Goal: Information Seeking & Learning: Find specific fact

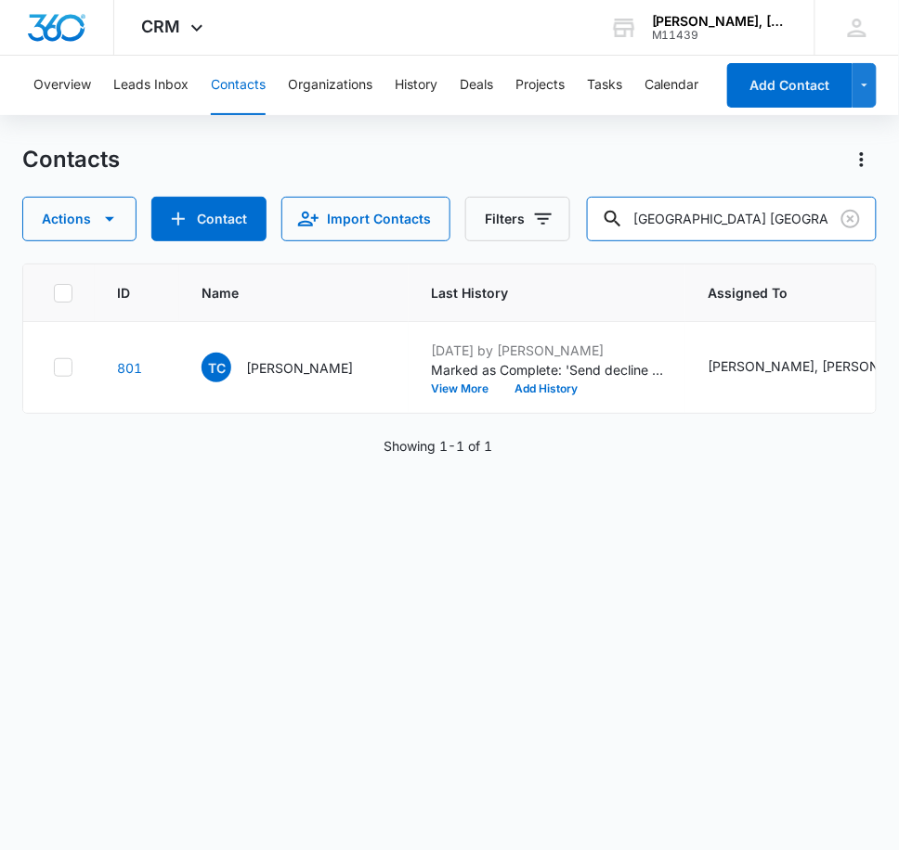
drag, startPoint x: 783, startPoint y: 225, endPoint x: 381, endPoint y: 182, distance: 404.2
click at [393, 186] on div "Contacts Actions Contact Import Contacts Filters [GEOGRAPHIC_DATA] [GEOGRAPHIC_…" at bounding box center [449, 193] width 854 height 97
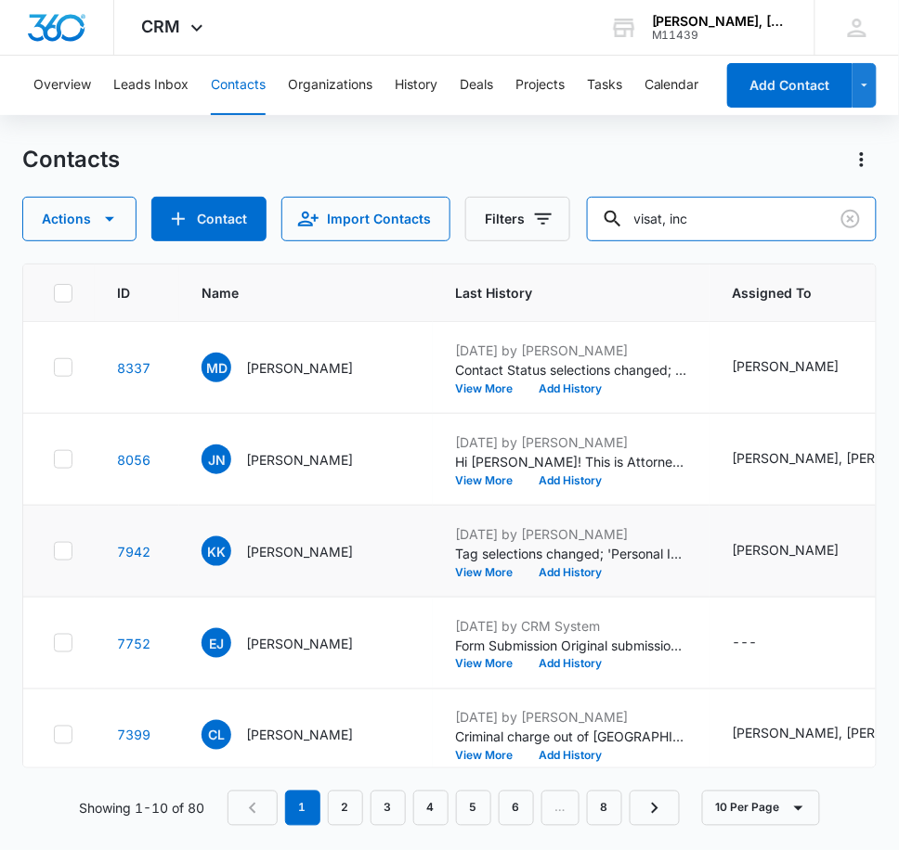
type input "visat, inc"
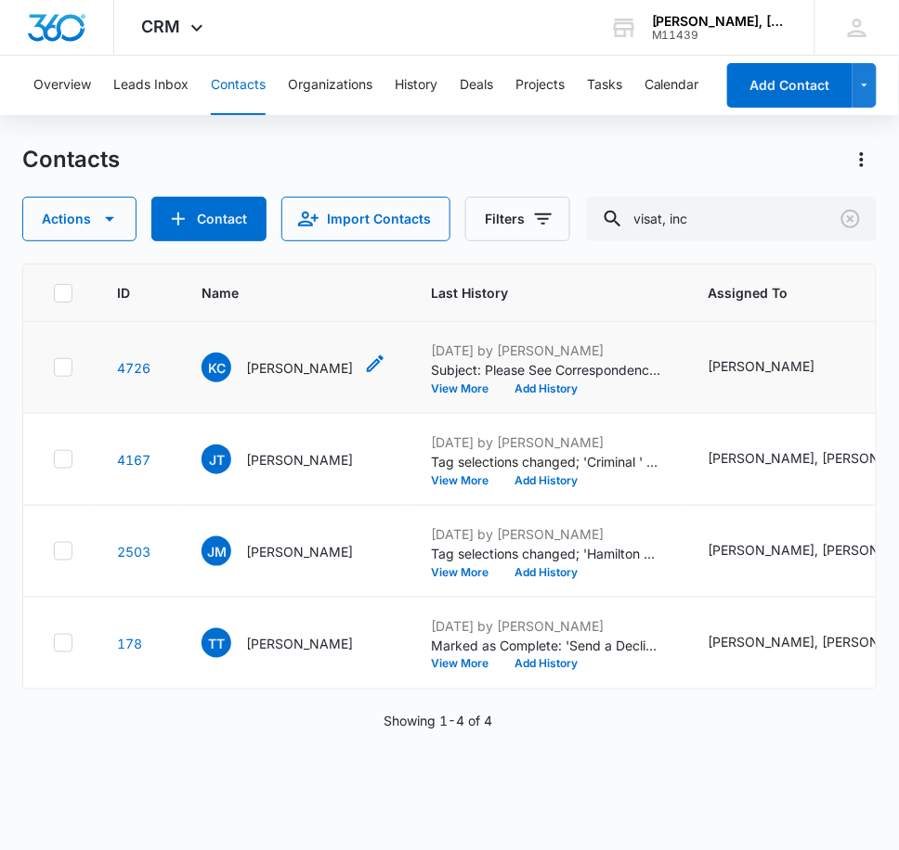
click at [283, 369] on p "[PERSON_NAME]" at bounding box center [299, 367] width 107 height 19
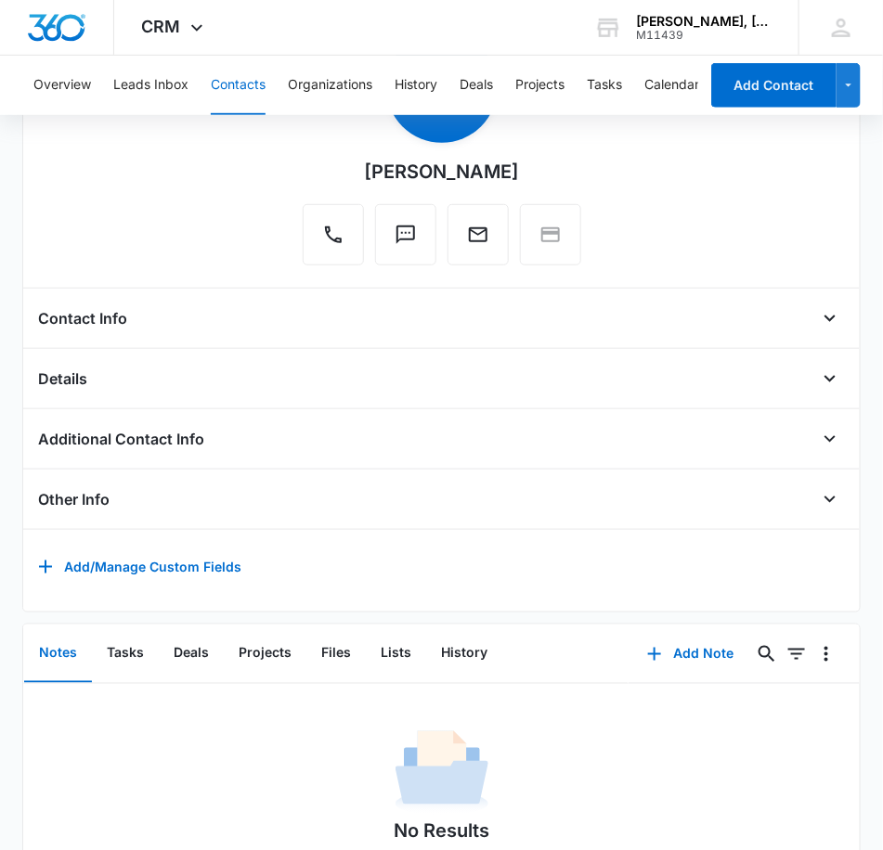
scroll to position [10, 0]
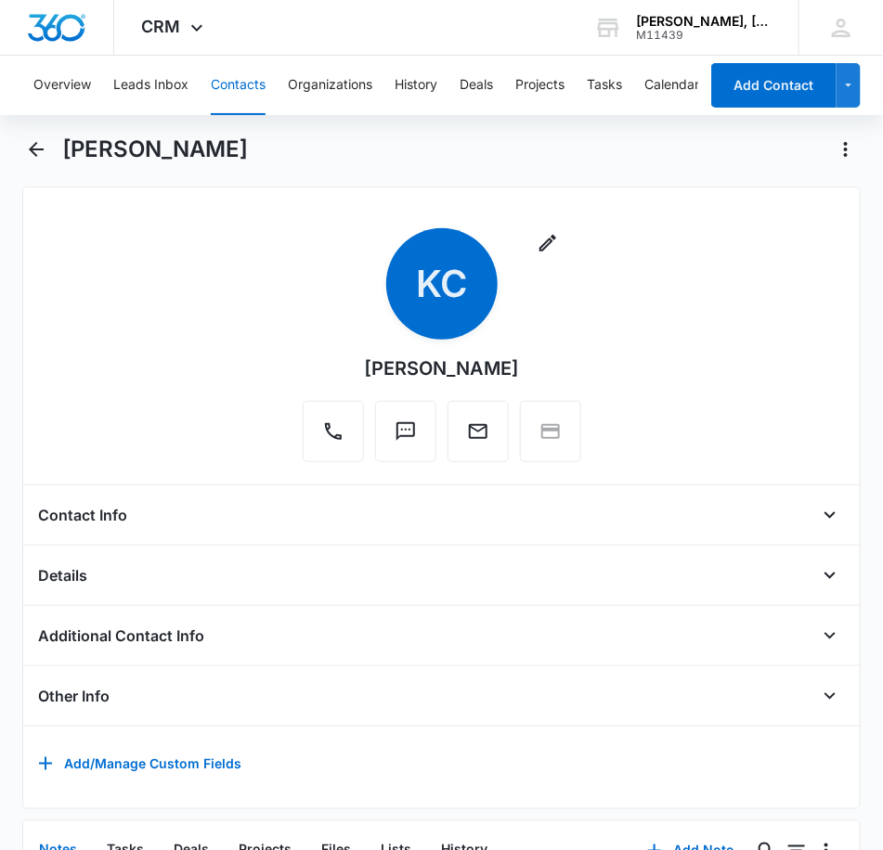
click at [108, 571] on div "Details" at bounding box center [441, 576] width 807 height 30
click at [77, 571] on h4 "Details" at bounding box center [62, 575] width 49 height 22
click at [824, 574] on icon "Open" at bounding box center [829, 576] width 11 height 6
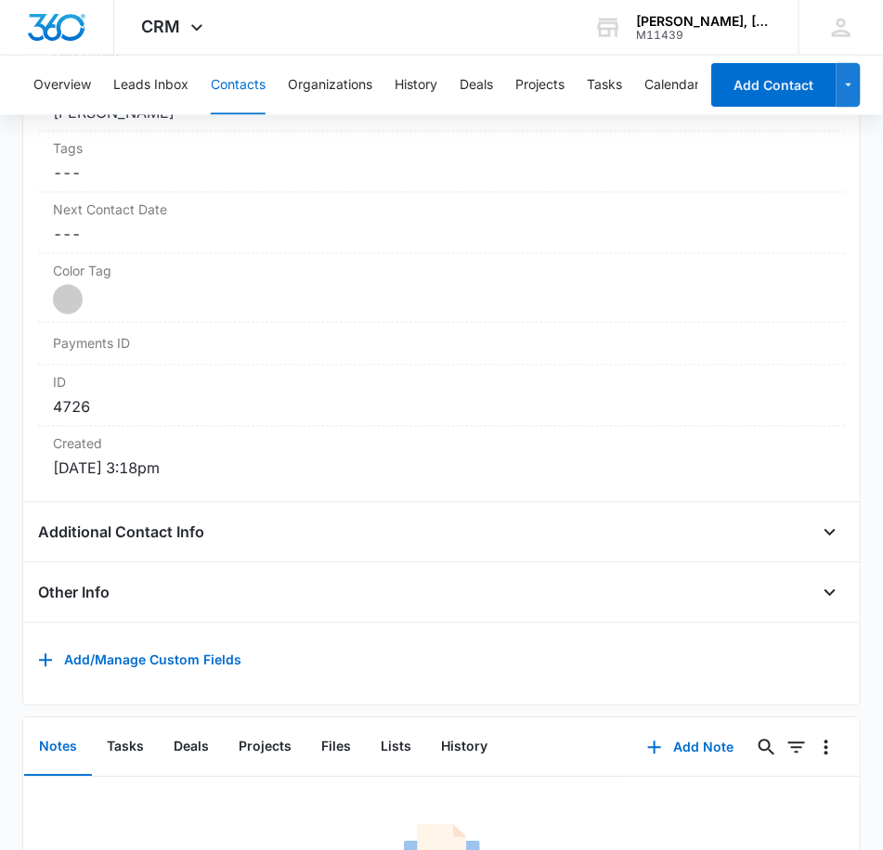
scroll to position [942, 0]
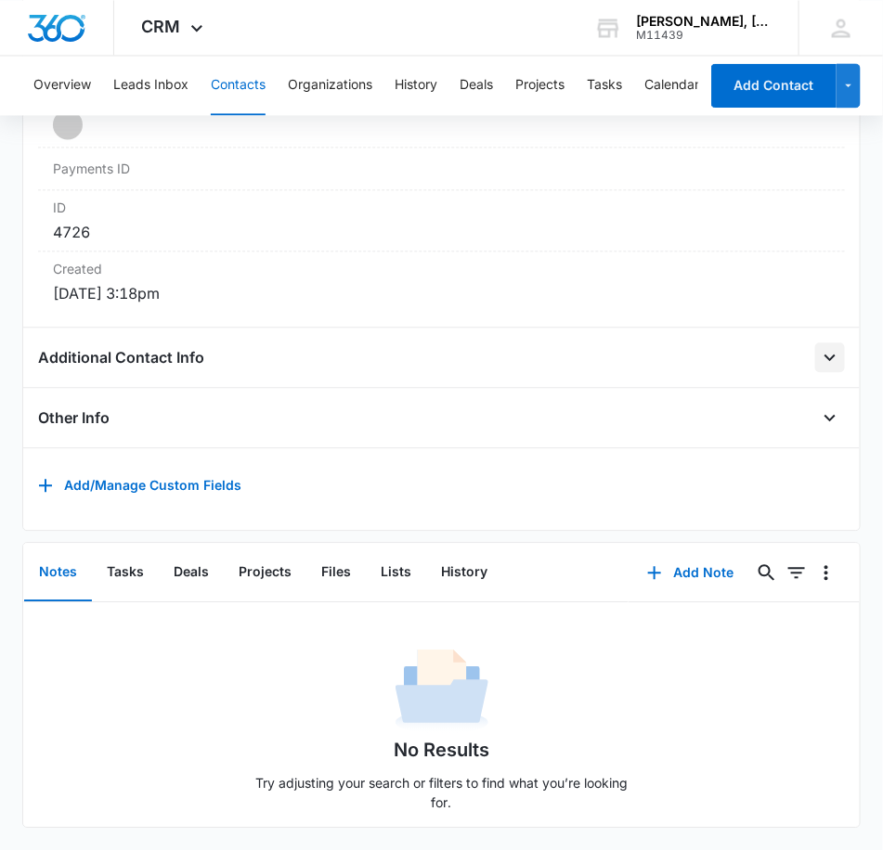
click at [826, 343] on button "Open" at bounding box center [830, 358] width 30 height 30
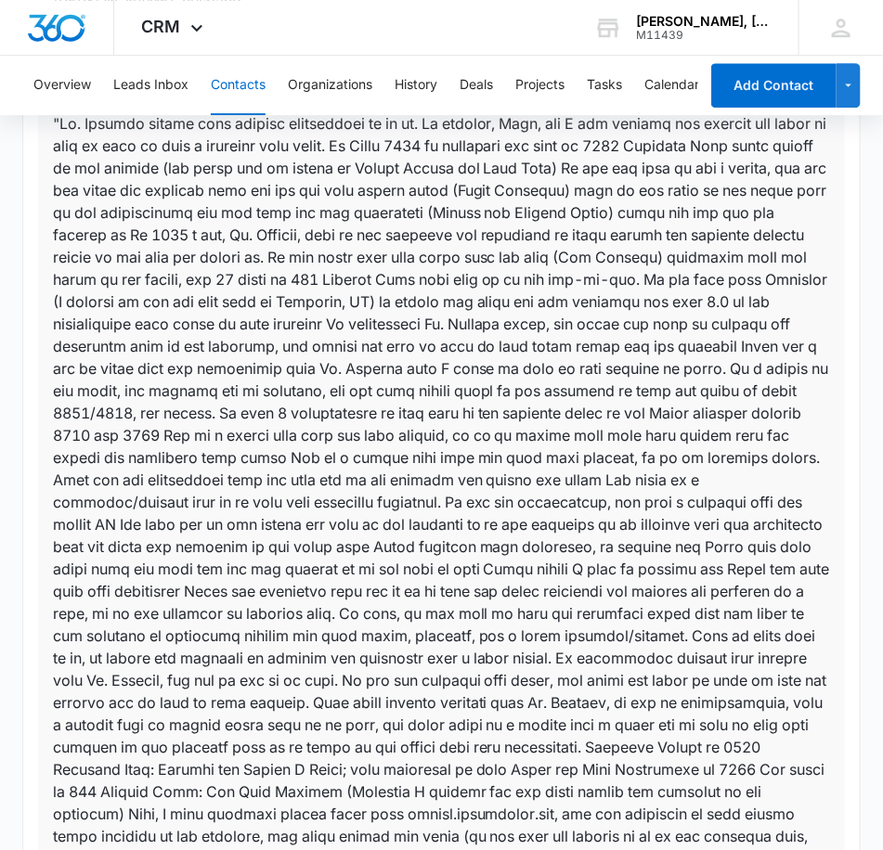
scroll to position [1251, 0]
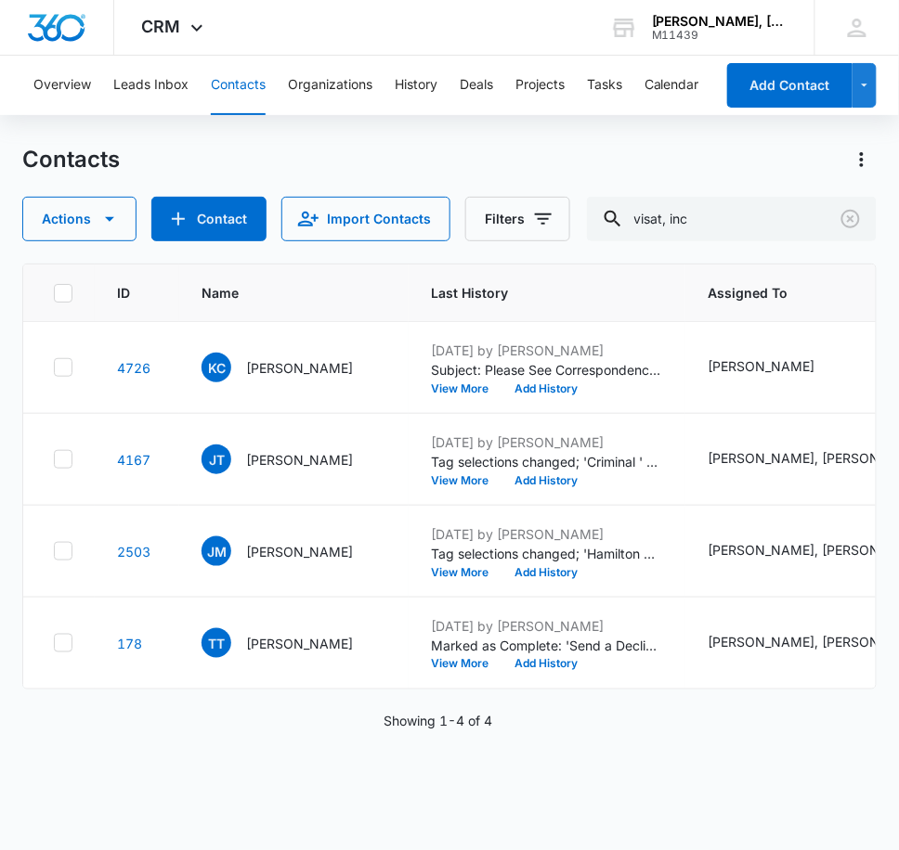
click at [271, 459] on p "[PERSON_NAME]" at bounding box center [299, 459] width 107 height 19
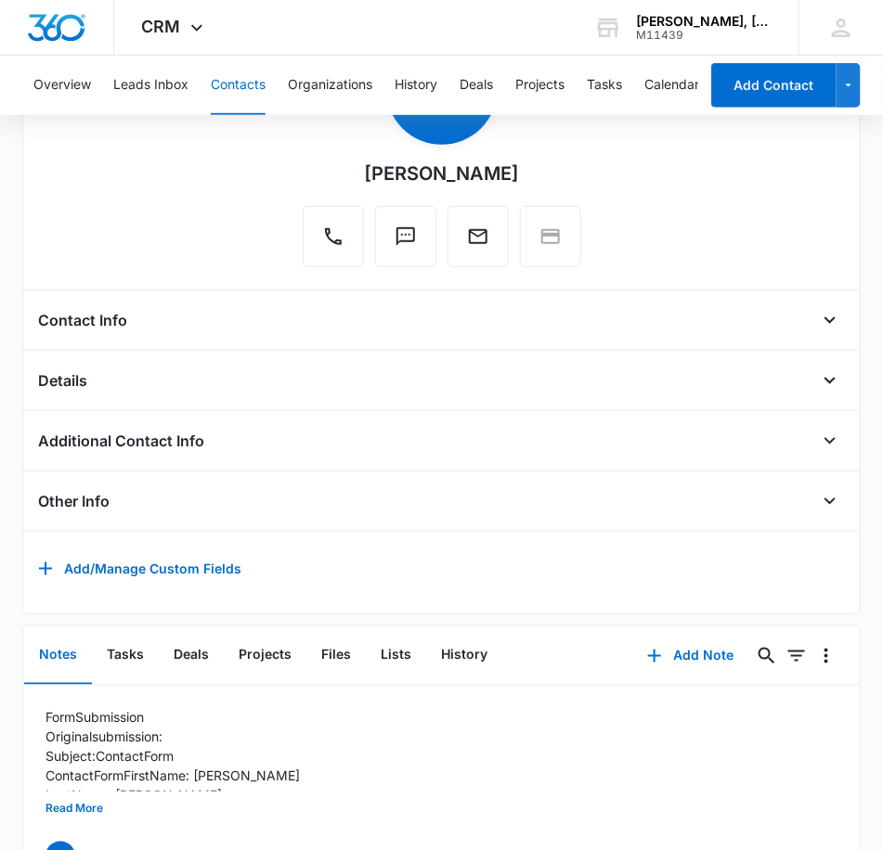
scroll to position [206, 0]
click at [823, 435] on icon "Open" at bounding box center [830, 440] width 22 height 22
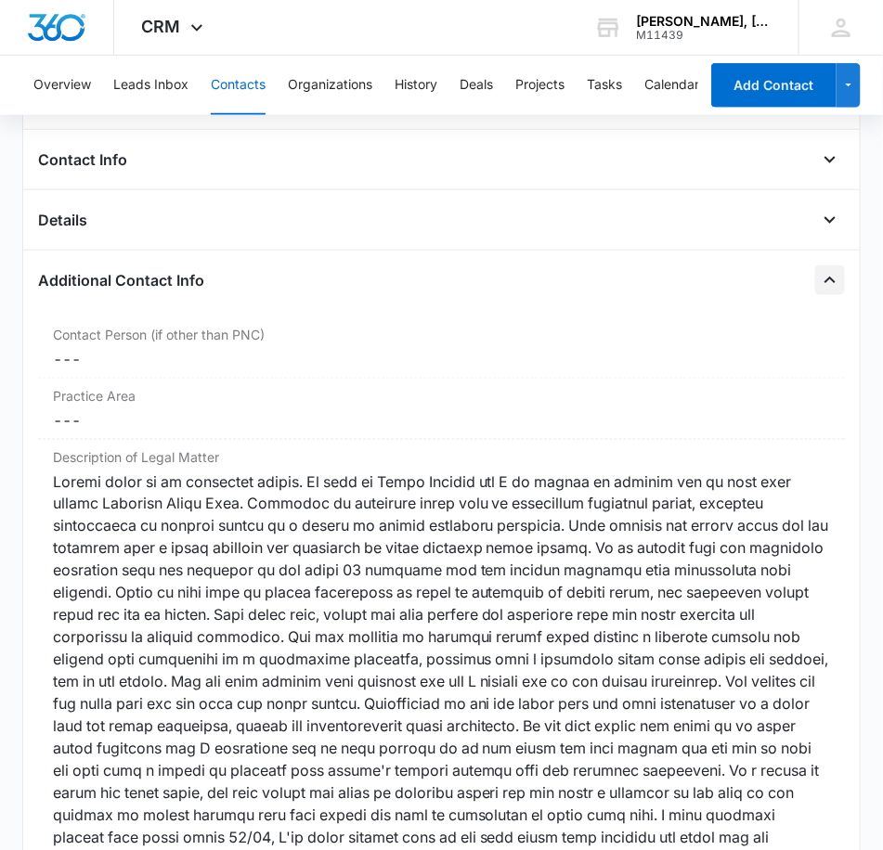
scroll to position [618, 0]
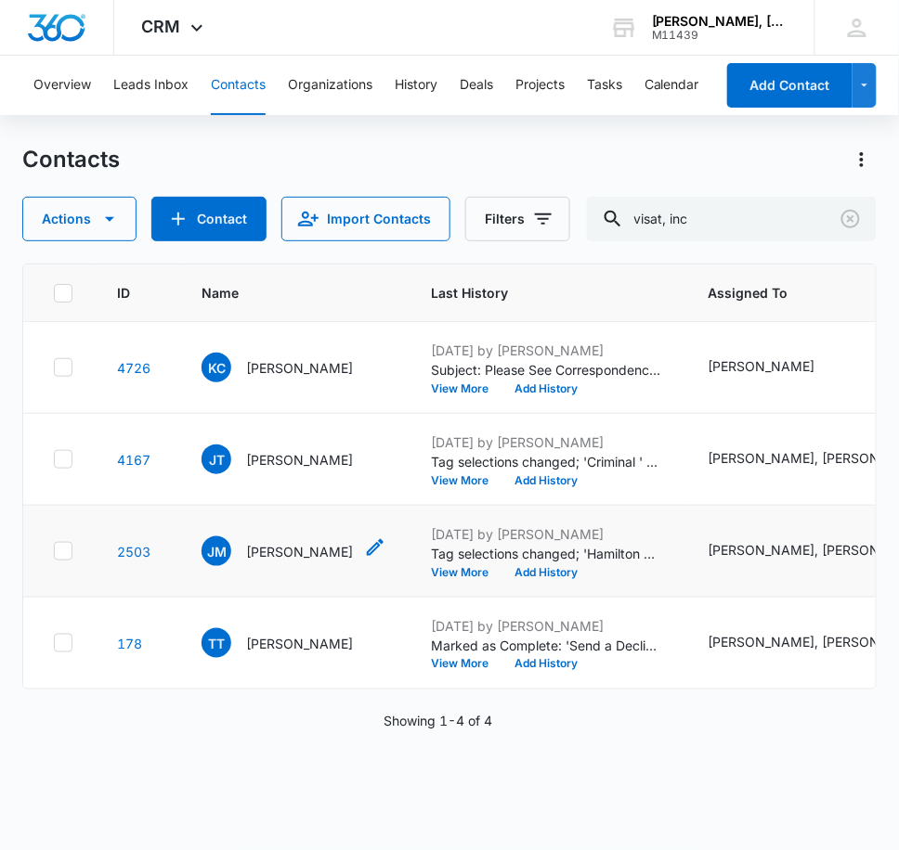
click at [289, 552] on p "[PERSON_NAME]" at bounding box center [299, 551] width 107 height 19
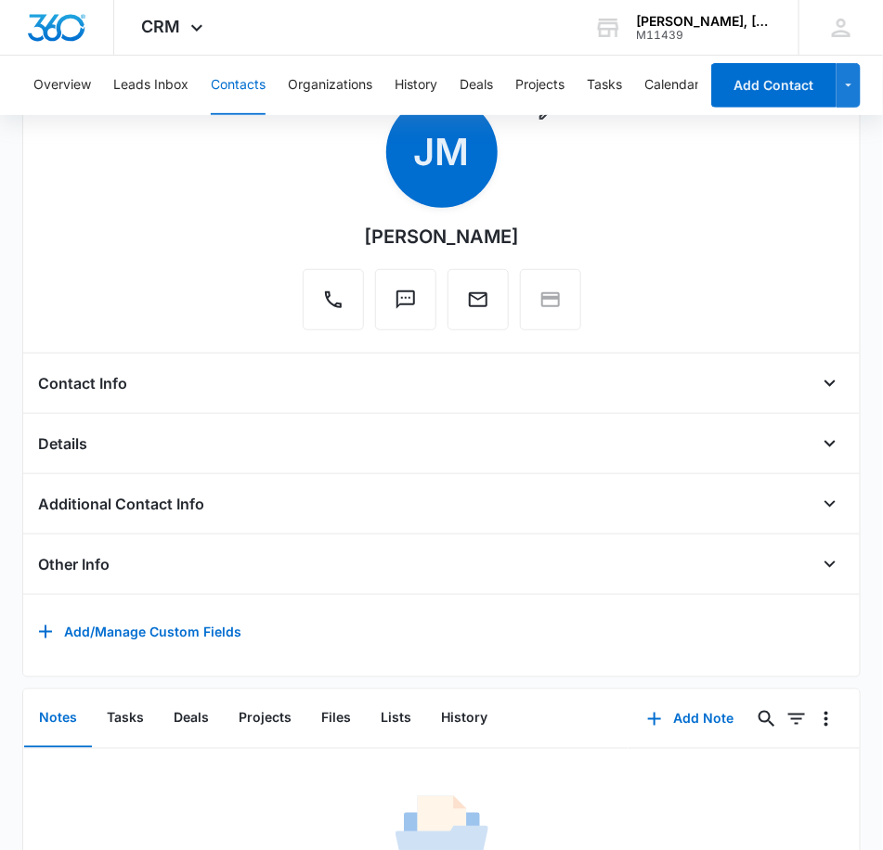
scroll to position [319, 0]
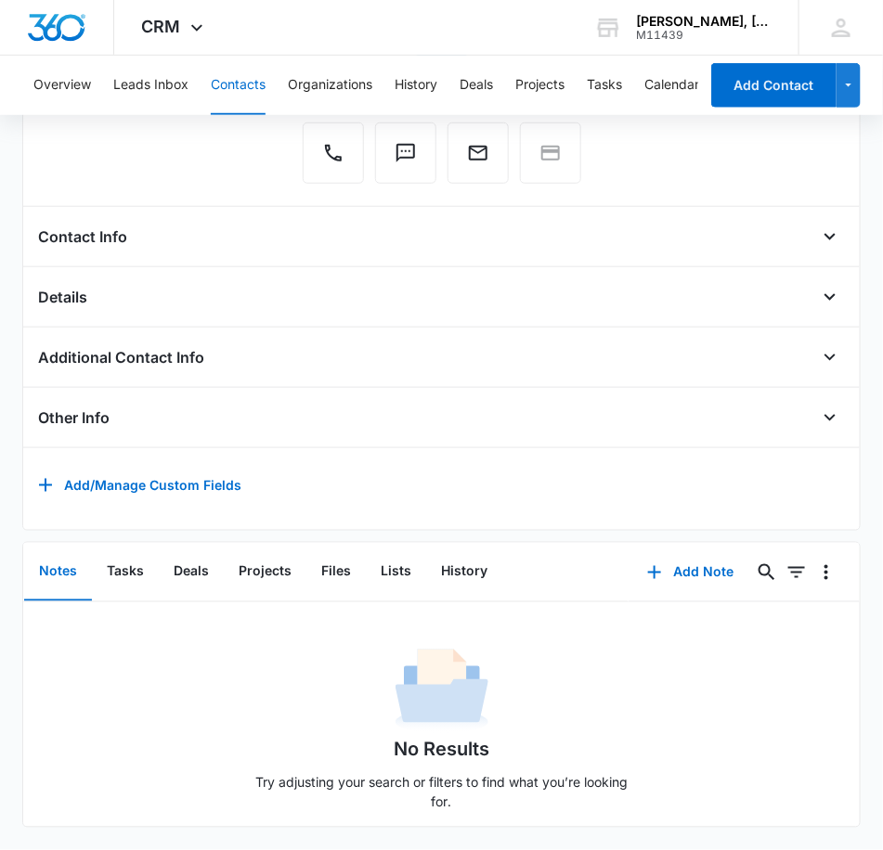
click at [175, 346] on h4 "Additional Contact Info" at bounding box center [121, 357] width 166 height 22
click at [819, 346] on icon "Open" at bounding box center [830, 357] width 22 height 22
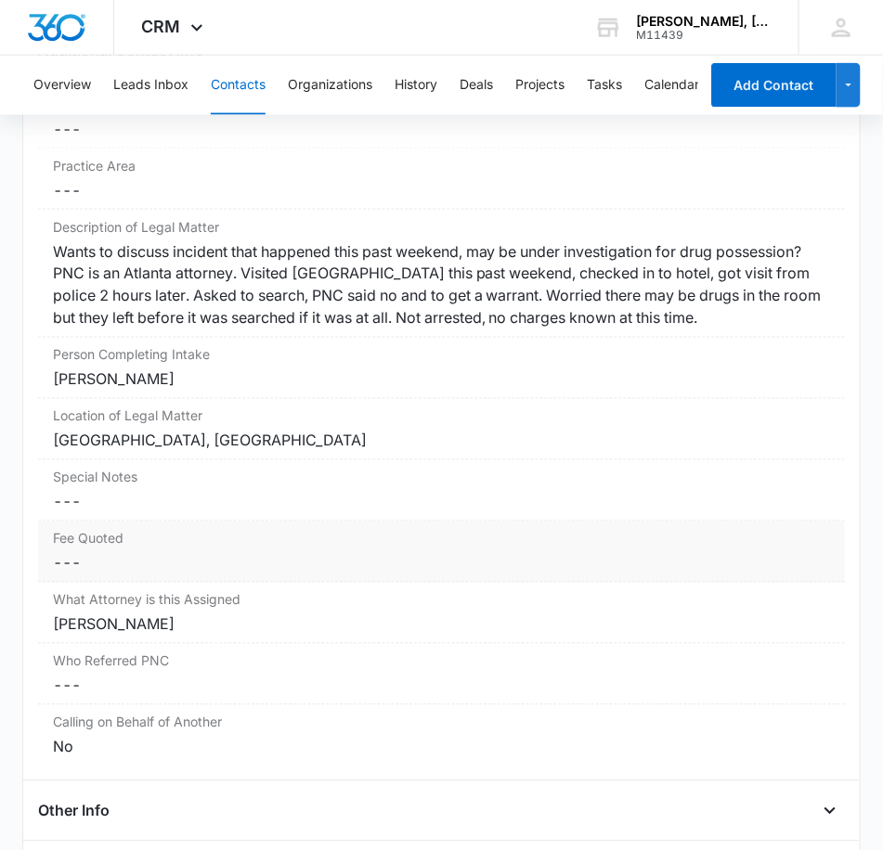
scroll to position [628, 0]
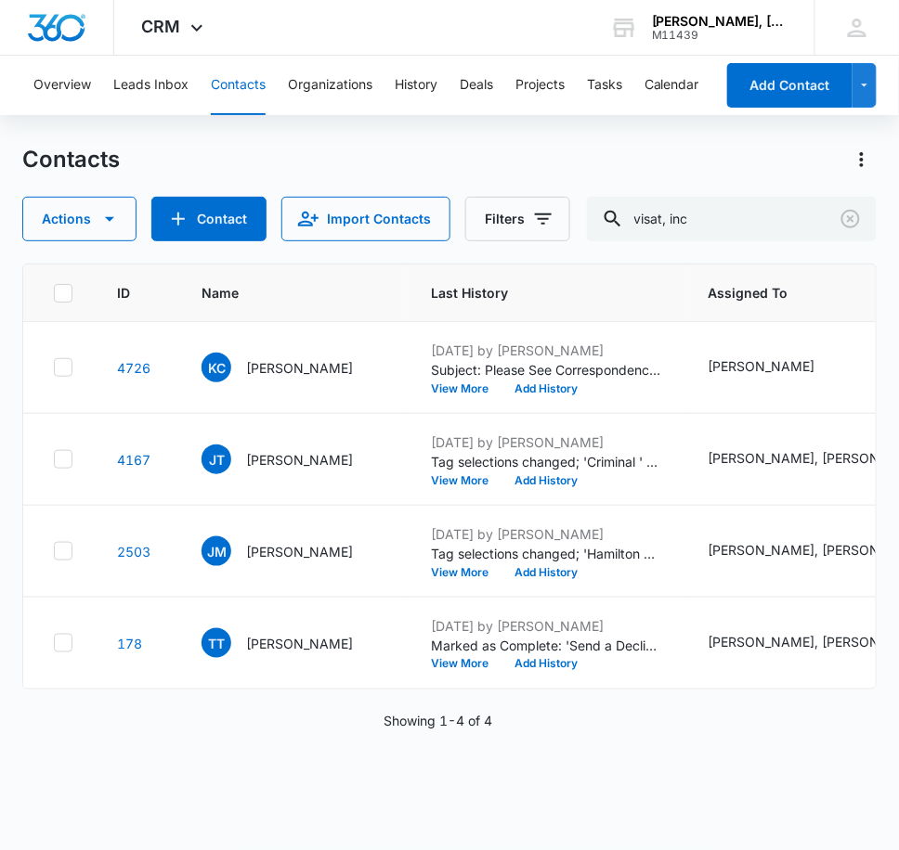
click at [296, 644] on p "[PERSON_NAME]" at bounding box center [299, 643] width 107 height 19
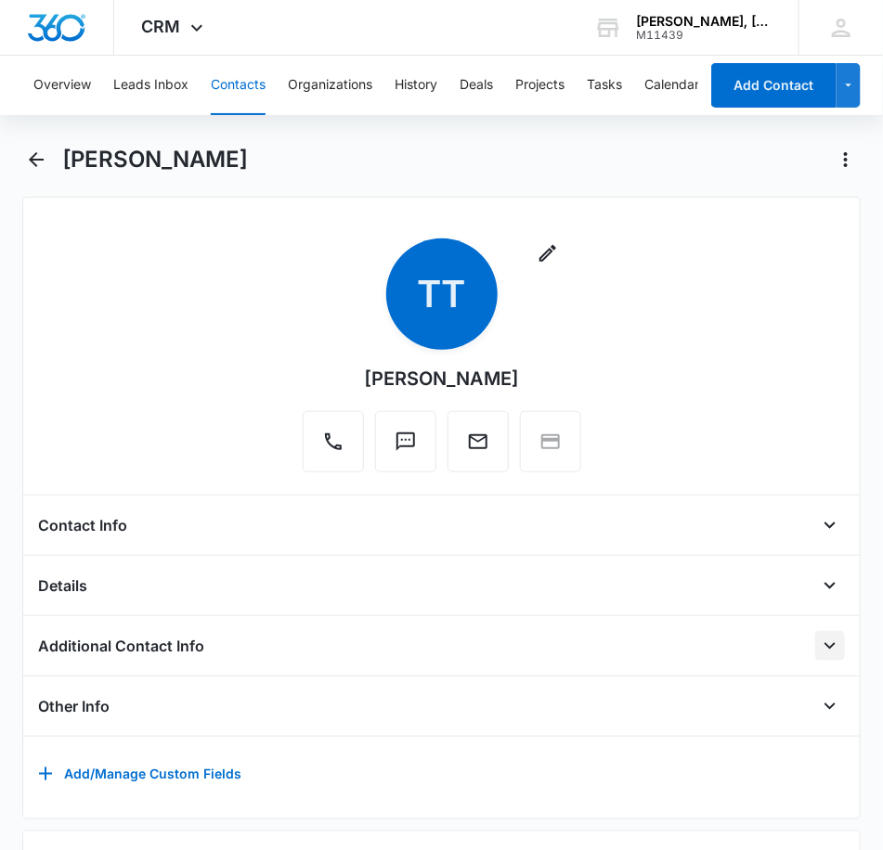
click at [819, 641] on icon "Open" at bounding box center [830, 646] width 22 height 22
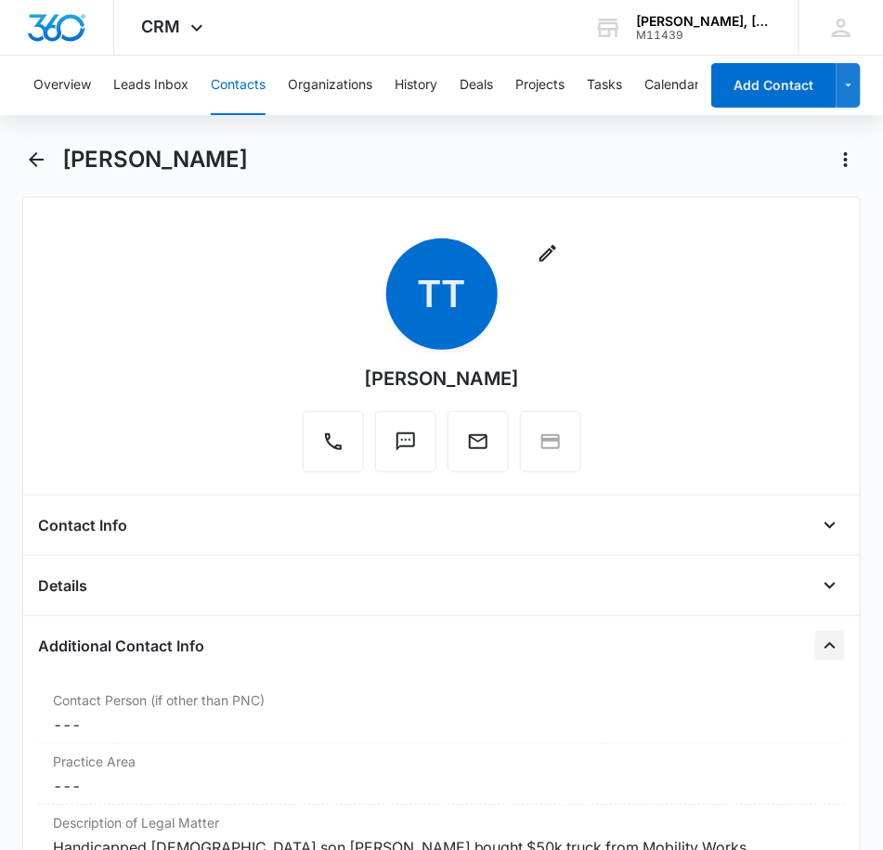
click at [254, 76] on button "Contacts" at bounding box center [238, 85] width 55 height 59
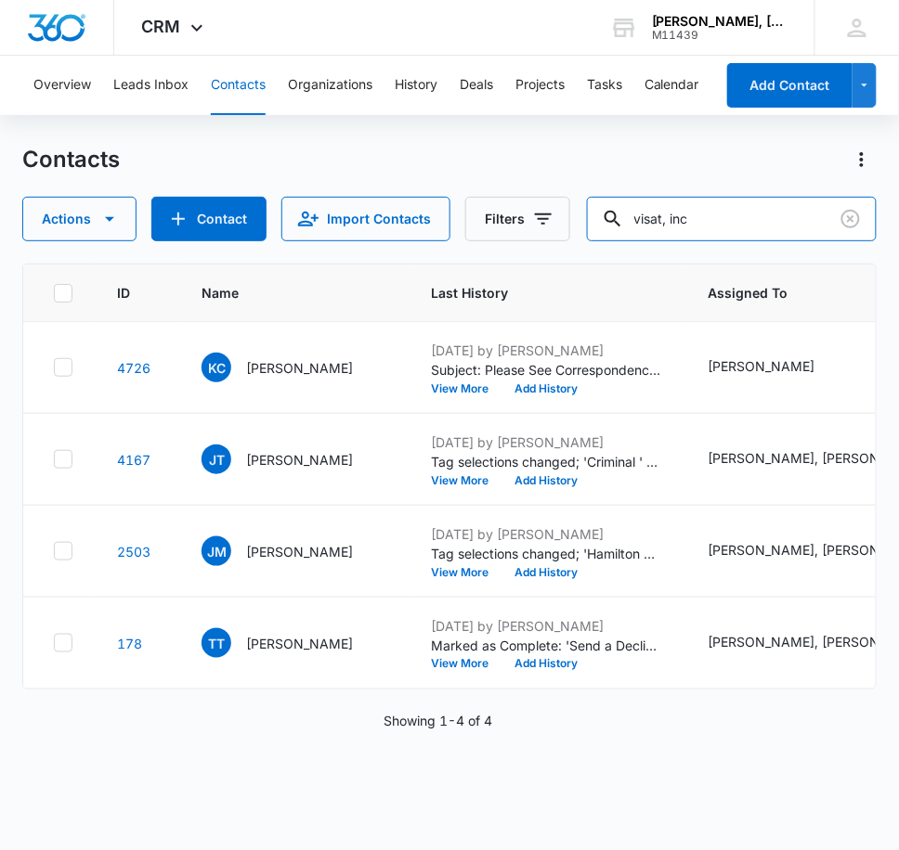
drag, startPoint x: 726, startPoint y: 217, endPoint x: 478, endPoint y: 159, distance: 254.7
click at [490, 159] on div "Contacts Actions Contact Import Contacts Filters visat, inc" at bounding box center [449, 193] width 854 height 97
type input "[PERSON_NAME]"
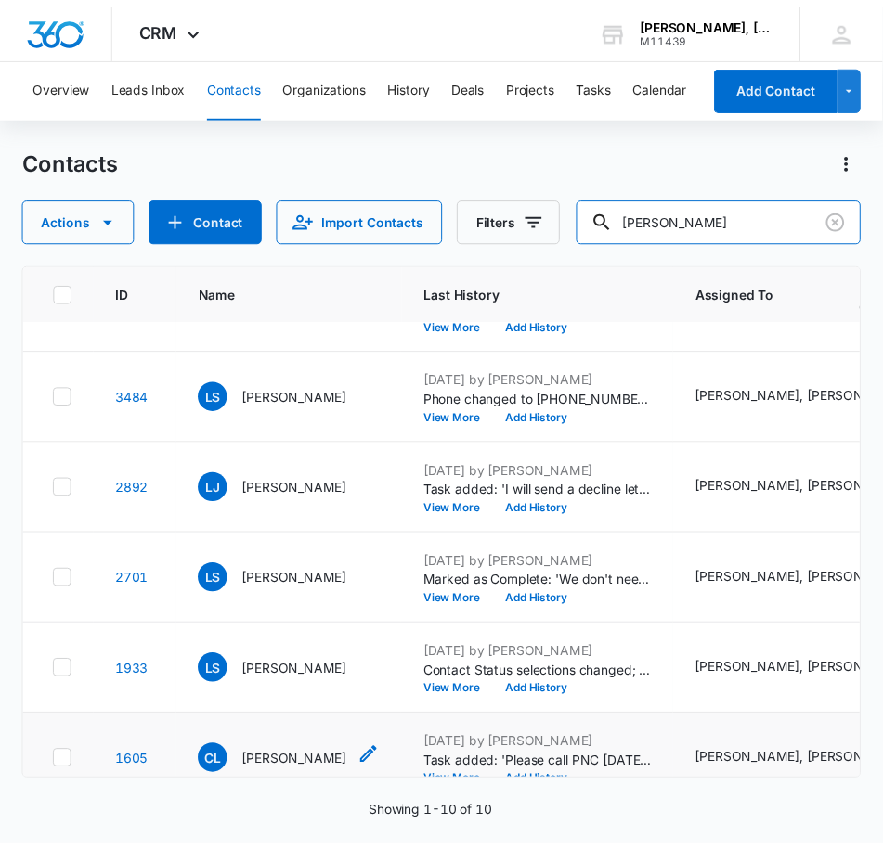
scroll to position [472, 0]
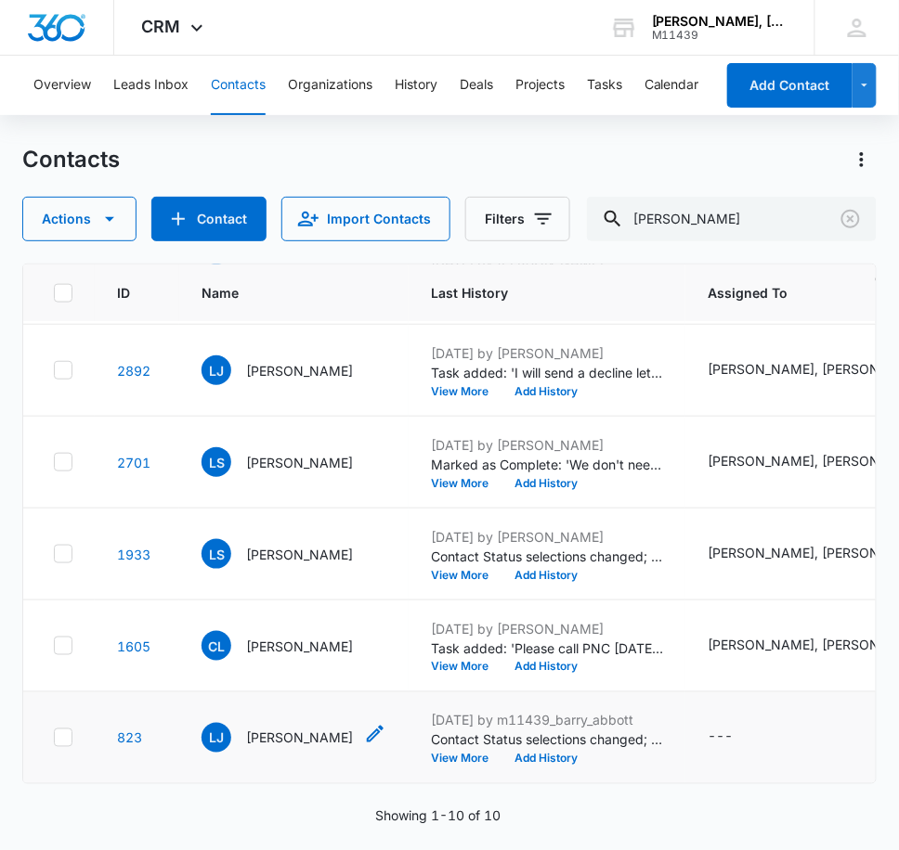
click at [312, 729] on p "[PERSON_NAME]" at bounding box center [299, 738] width 107 height 19
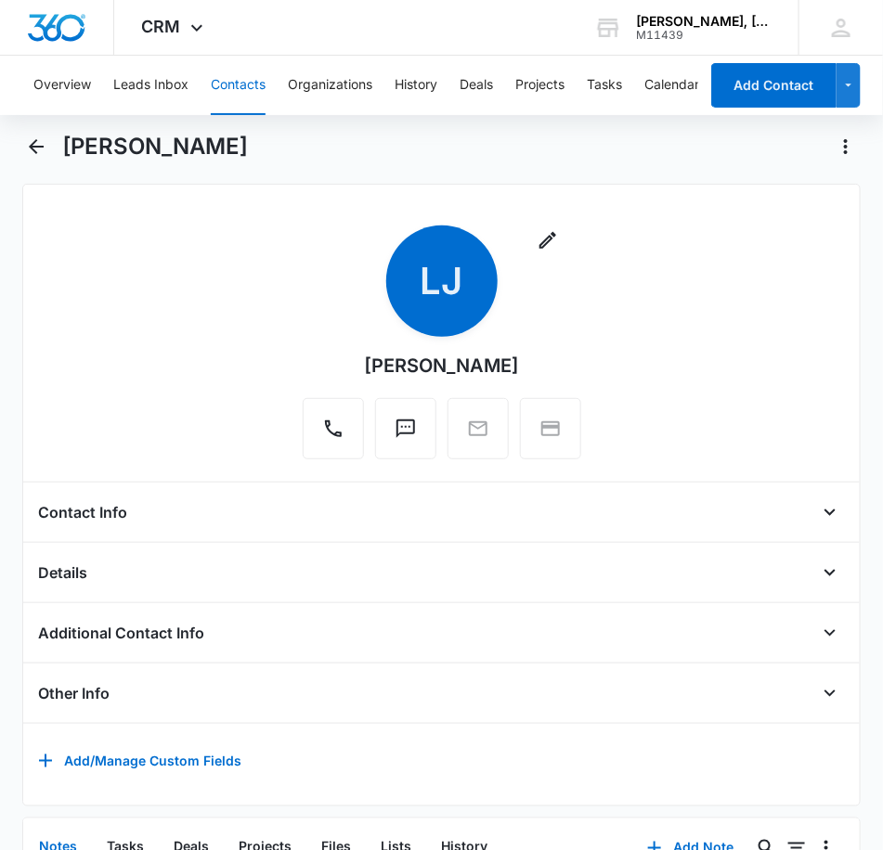
scroll to position [103, 0]
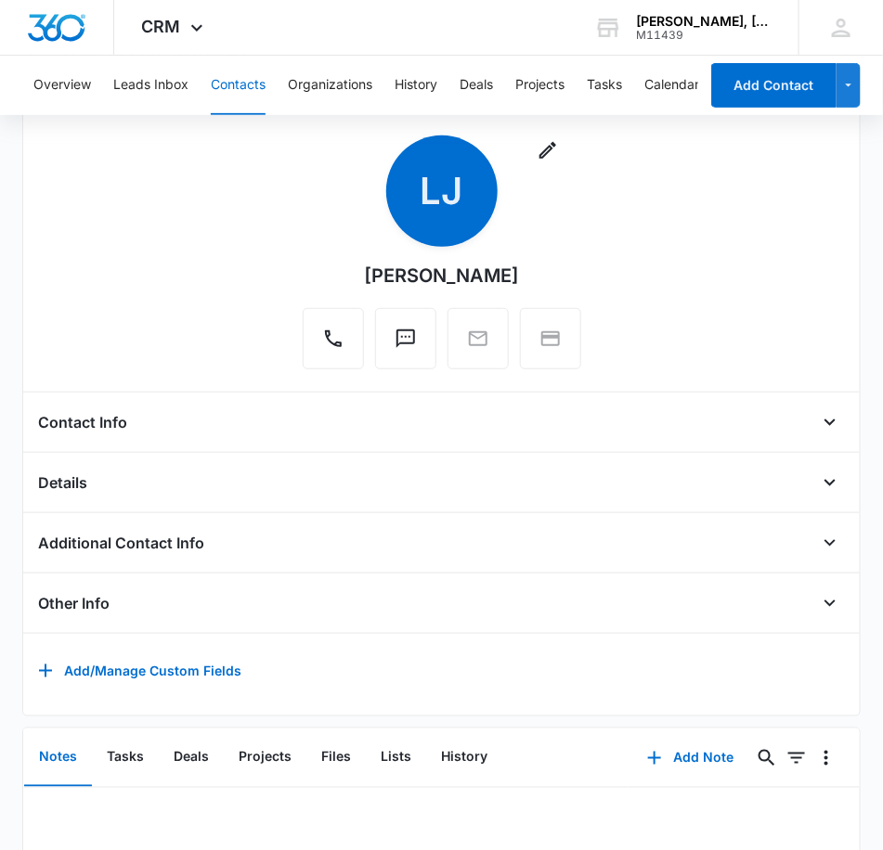
click at [143, 541] on h4 "Additional Contact Info" at bounding box center [121, 543] width 166 height 22
click at [828, 541] on button "Open" at bounding box center [830, 543] width 30 height 30
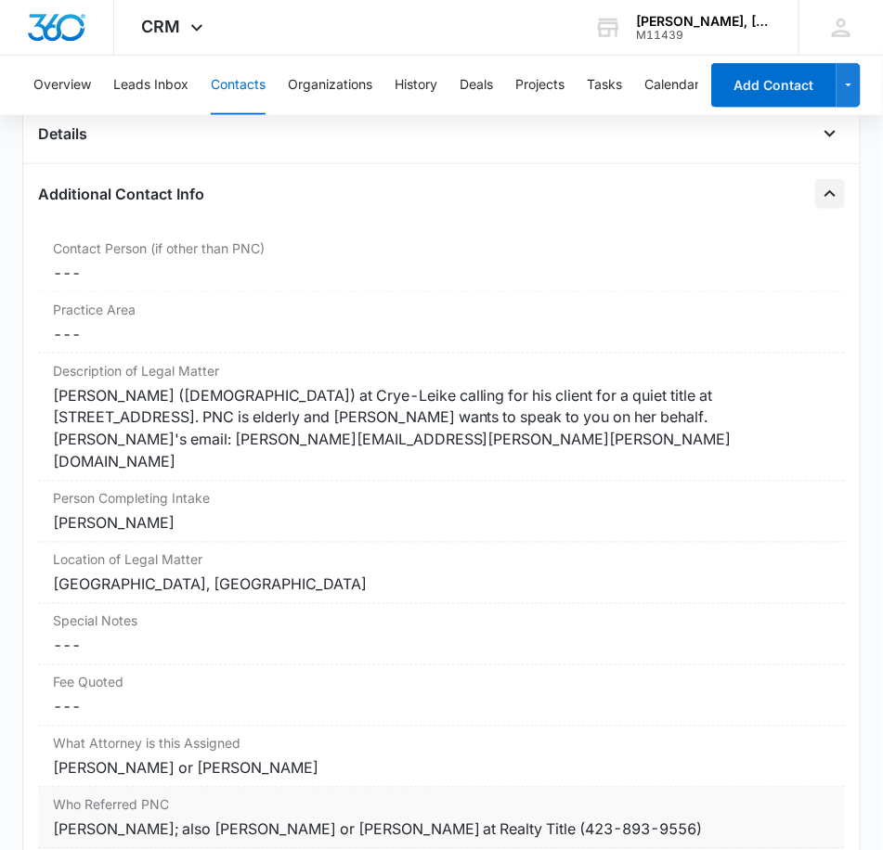
scroll to position [618, 0]
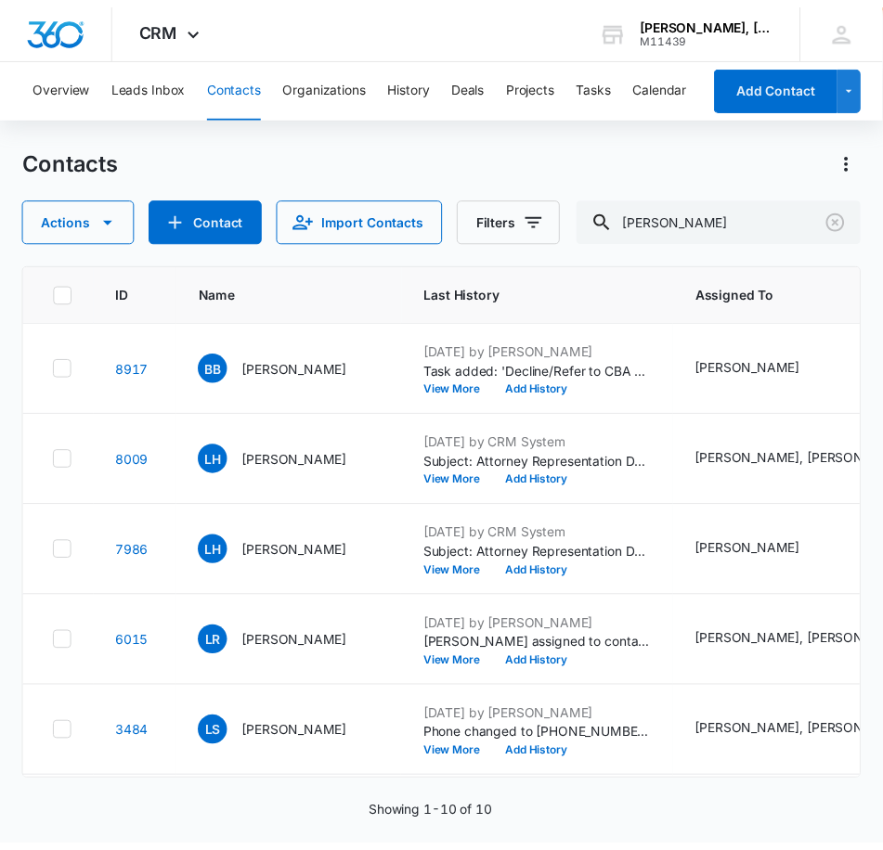
scroll to position [472, 0]
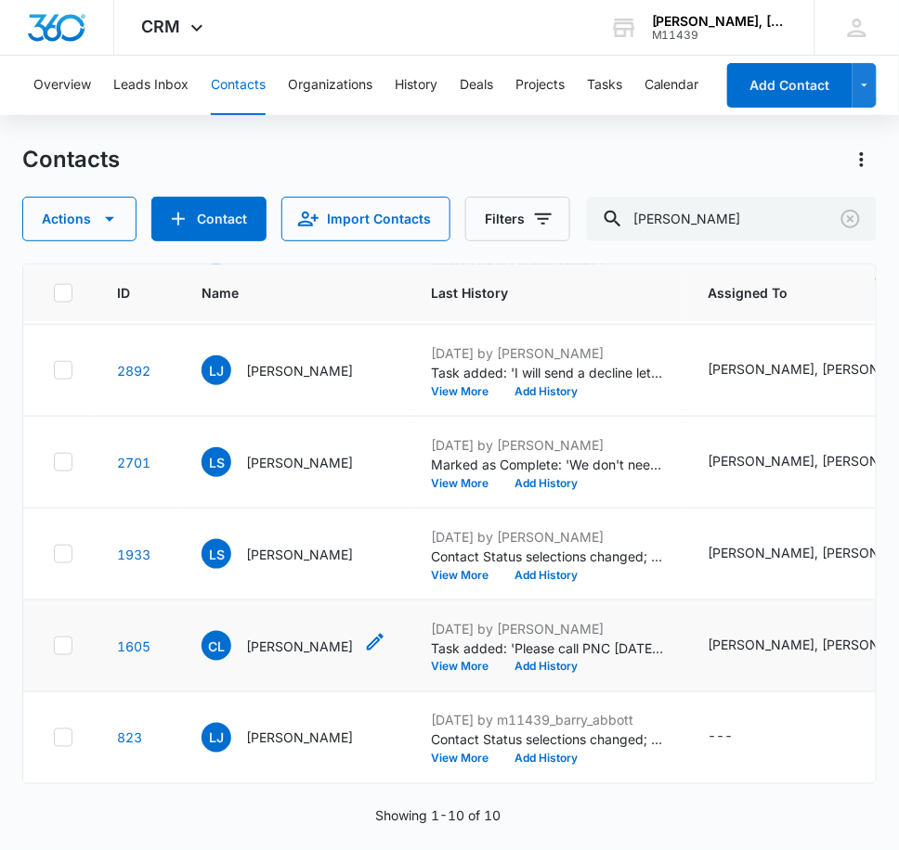
click at [304, 637] on p "[PERSON_NAME]" at bounding box center [299, 646] width 107 height 19
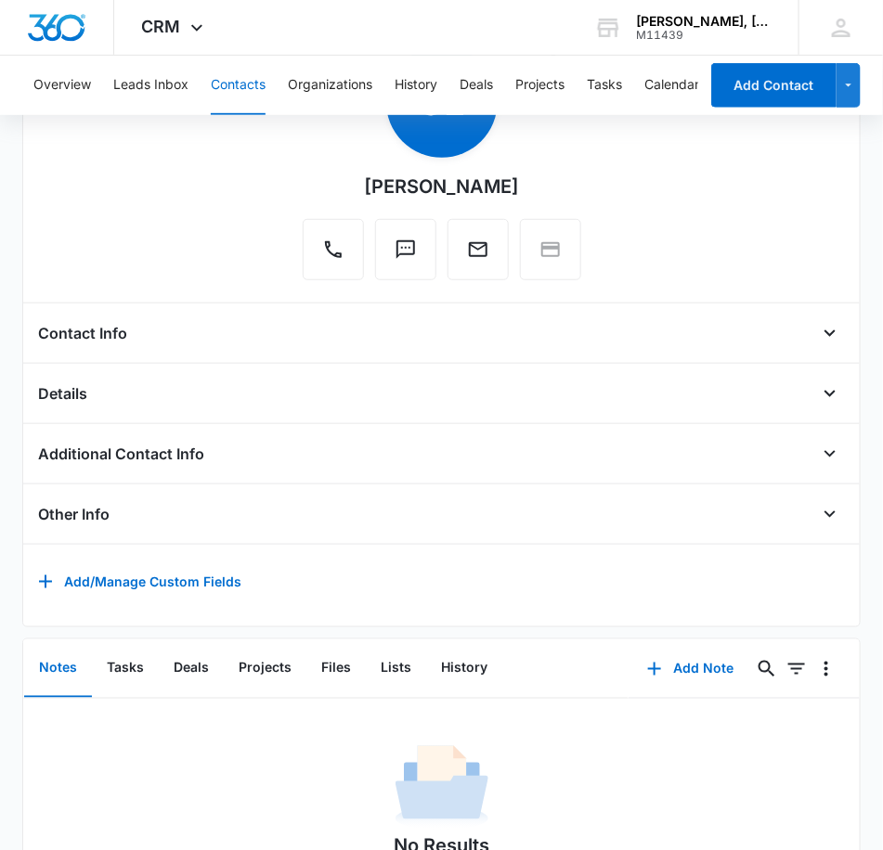
scroll to position [319, 0]
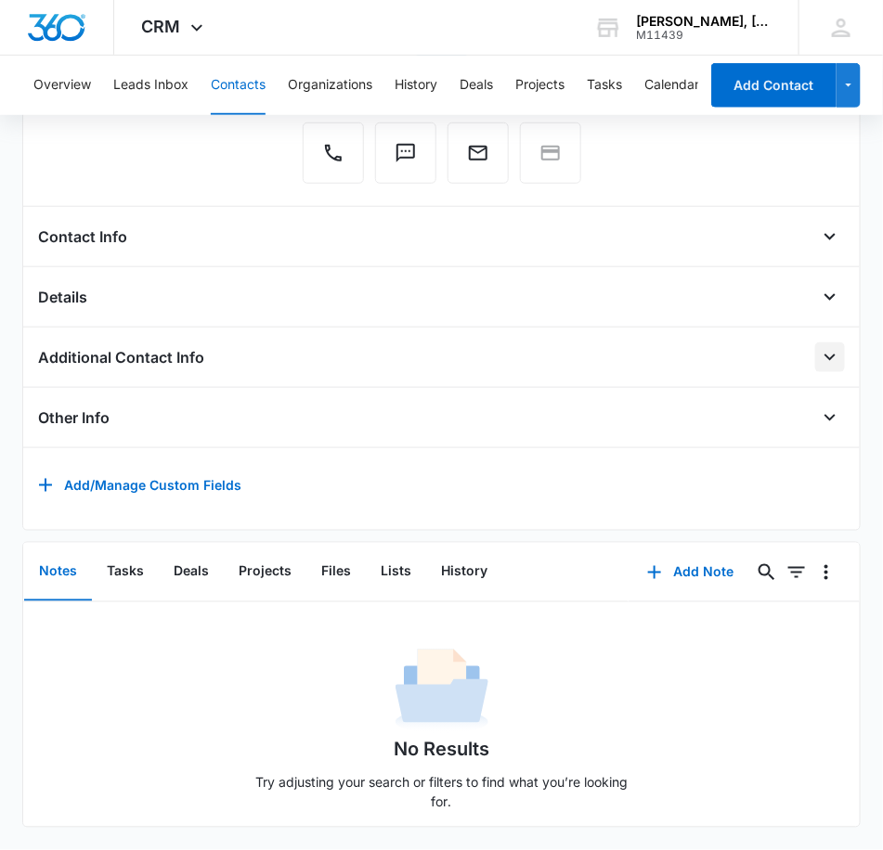
click at [819, 346] on icon "Open" at bounding box center [830, 357] width 22 height 22
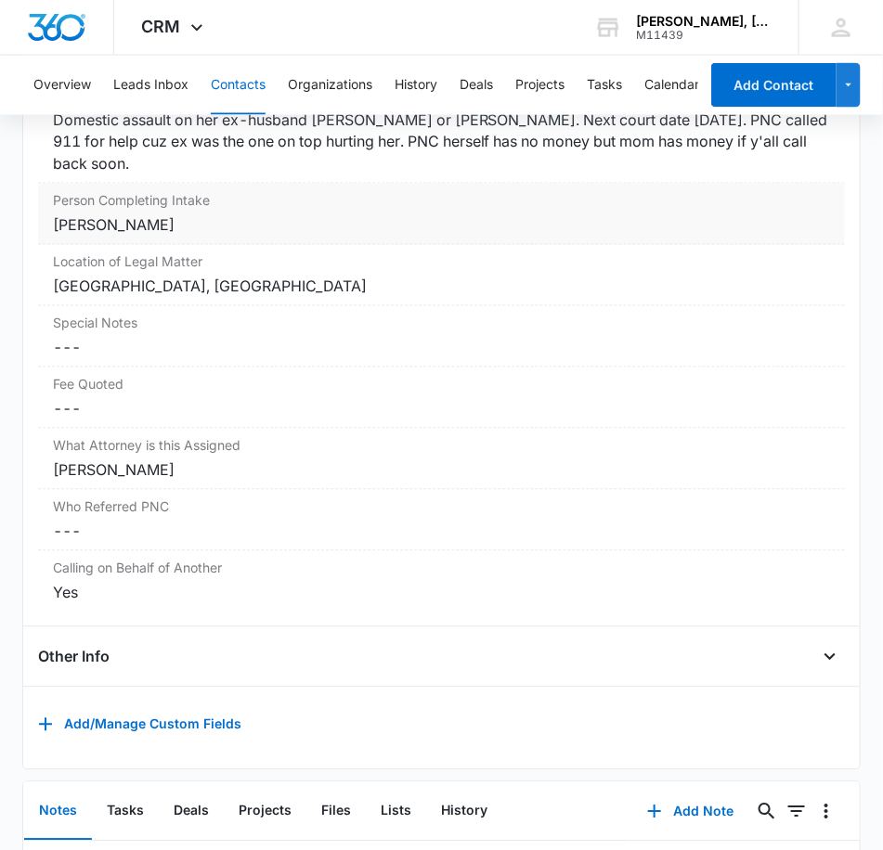
scroll to position [380, 0]
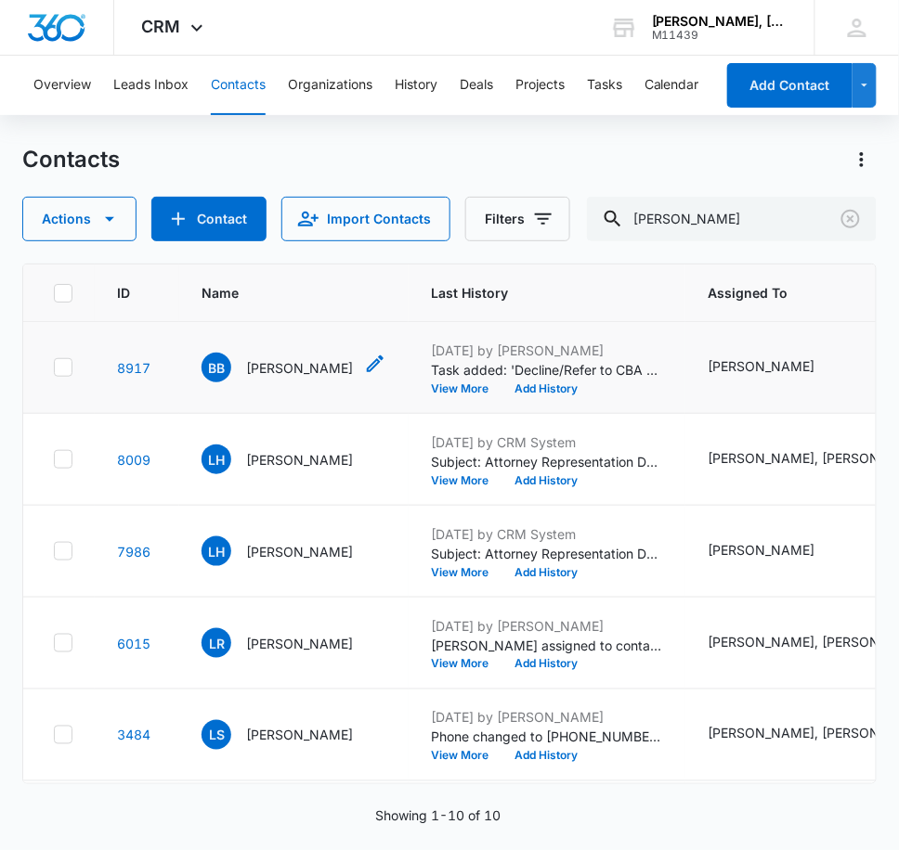
click at [265, 368] on p "[PERSON_NAME]" at bounding box center [299, 367] width 107 height 19
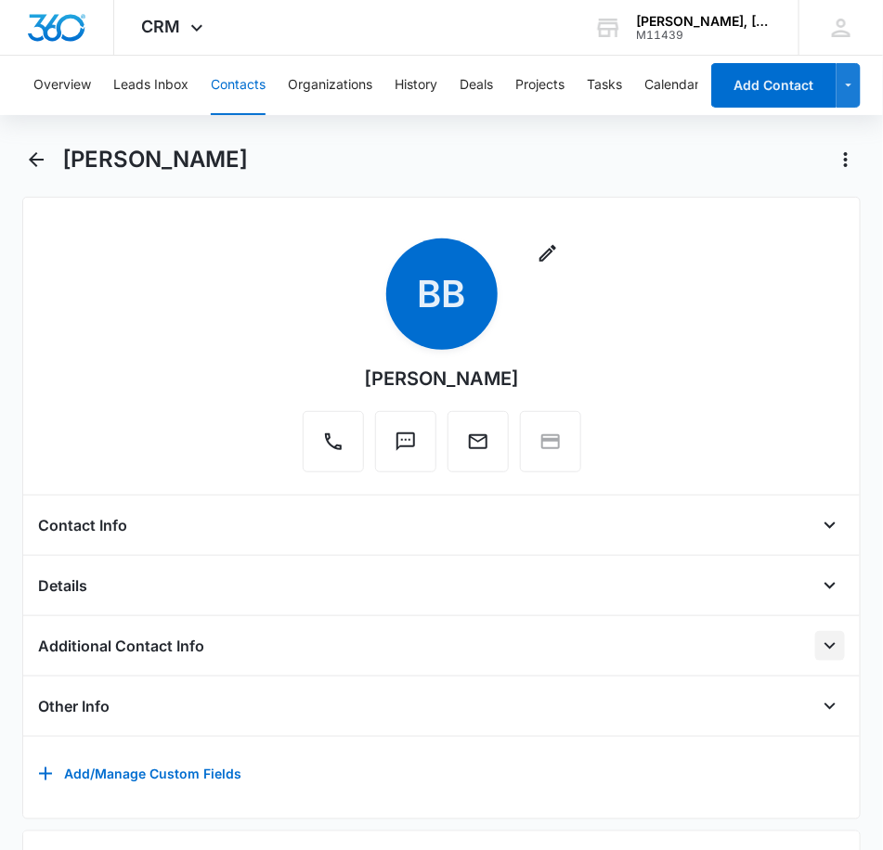
click at [819, 645] on icon "Open" at bounding box center [830, 646] width 22 height 22
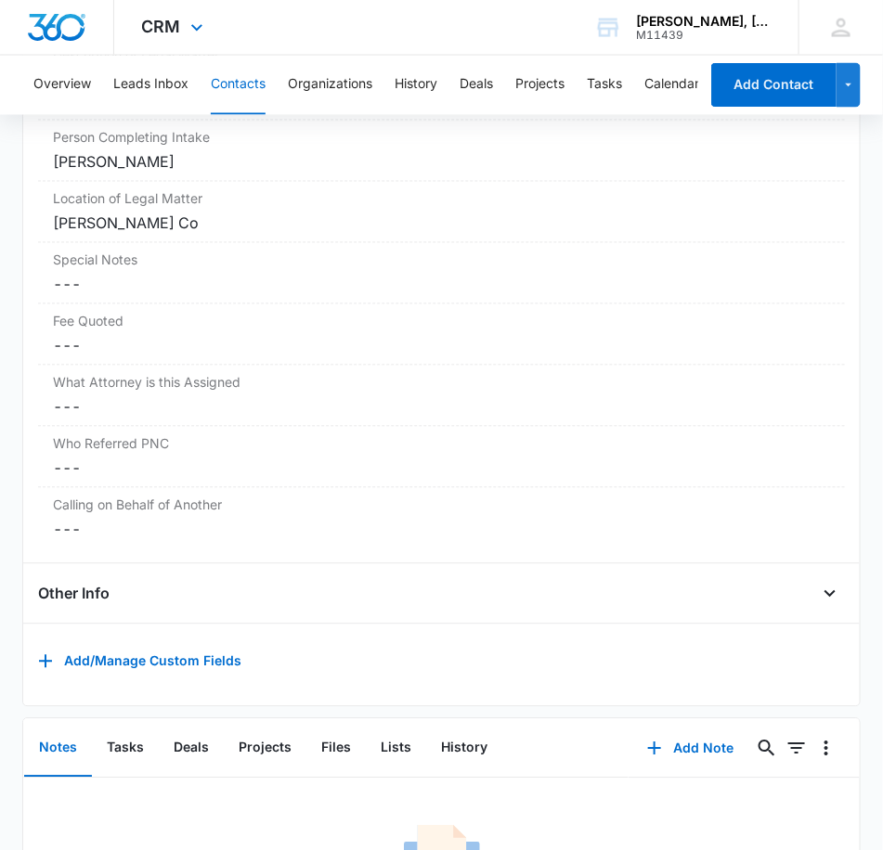
scroll to position [412, 0]
